Goal: Task Accomplishment & Management: Manage account settings

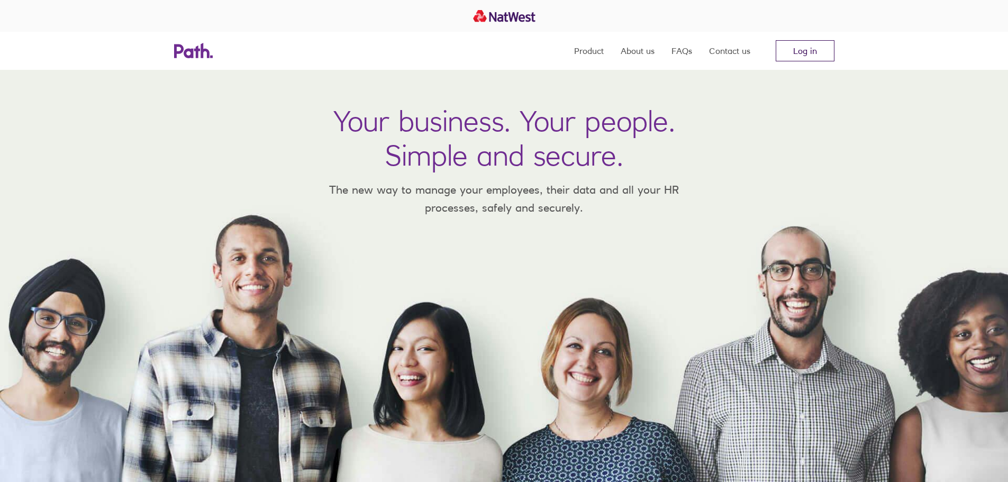
click at [818, 47] on link "Log in" at bounding box center [804, 50] width 59 height 21
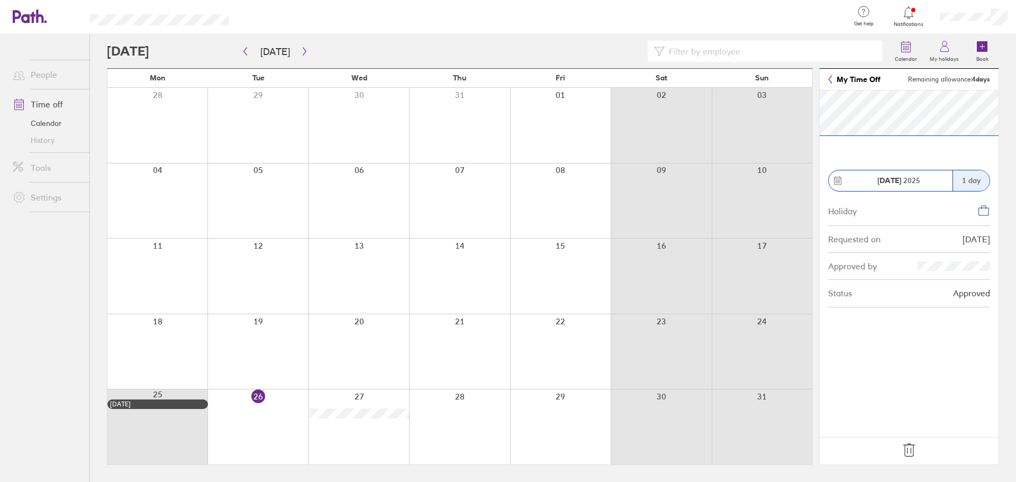
click at [907, 446] on icon at bounding box center [908, 450] width 17 height 17
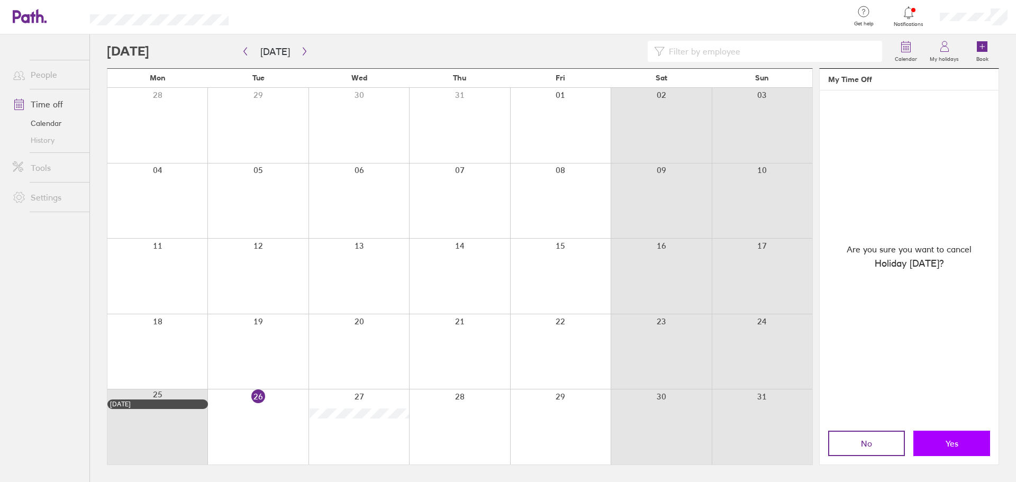
click at [931, 436] on button "Yes" at bounding box center [951, 443] width 77 height 25
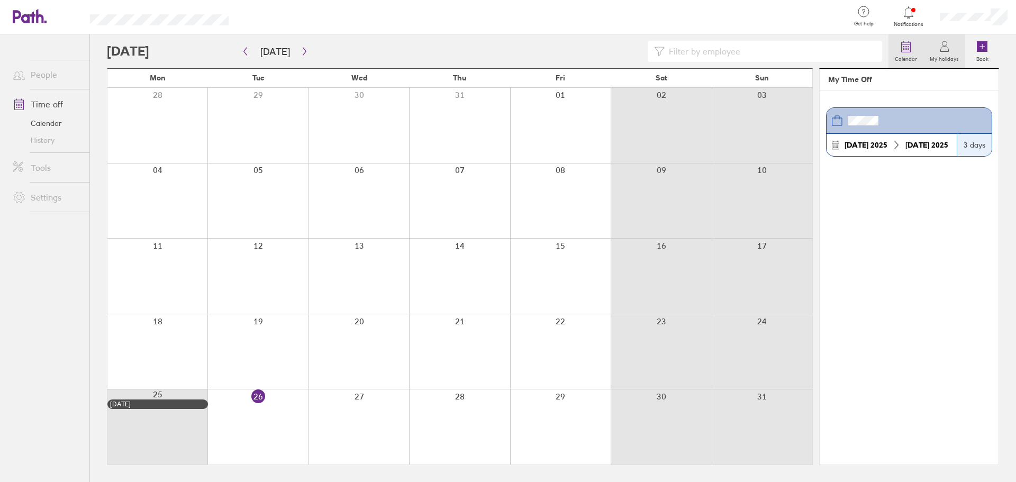
click at [905, 56] on label "Calendar" at bounding box center [905, 58] width 35 height 10
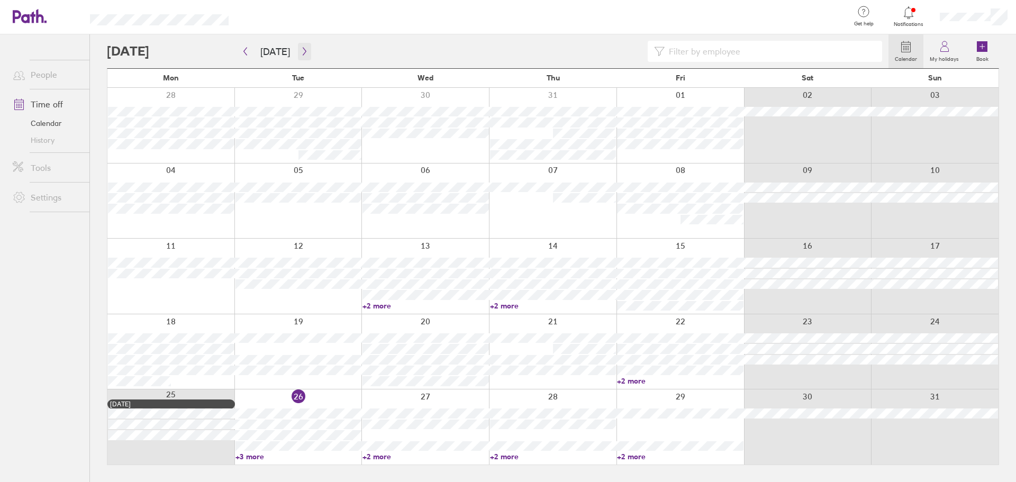
click at [304, 51] on icon "button" at bounding box center [304, 51] width 8 height 8
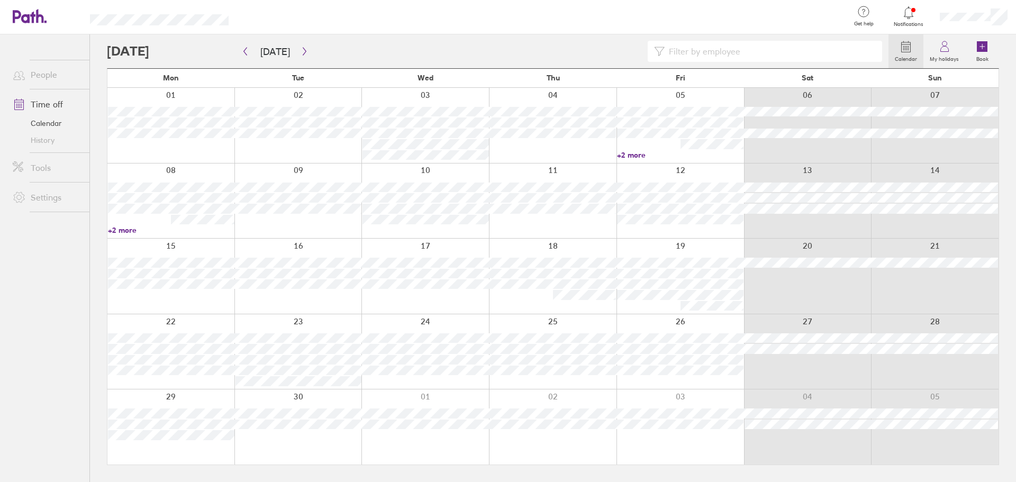
click at [661, 148] on div at bounding box center [679, 125] width 127 height 75
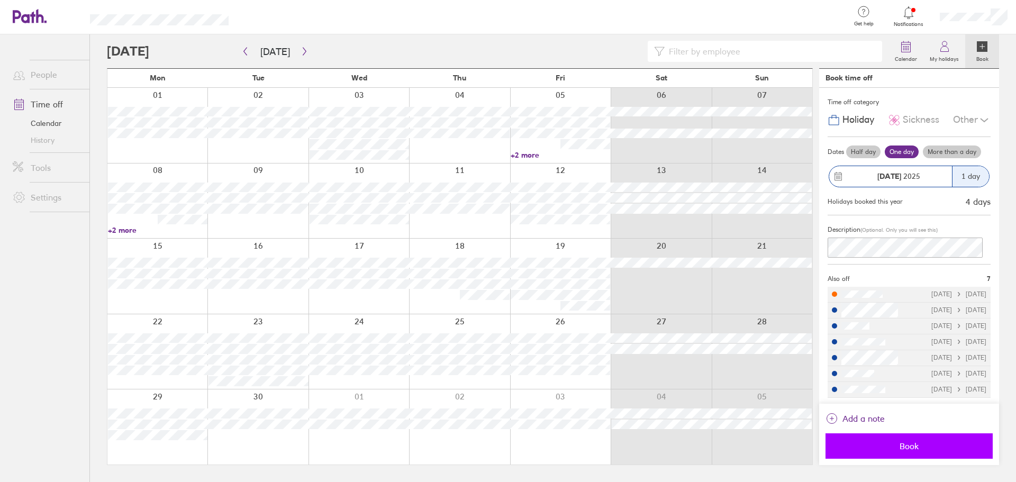
click at [918, 441] on span "Book" at bounding box center [909, 446] width 152 height 10
